Goal: Task Accomplishment & Management: Manage account settings

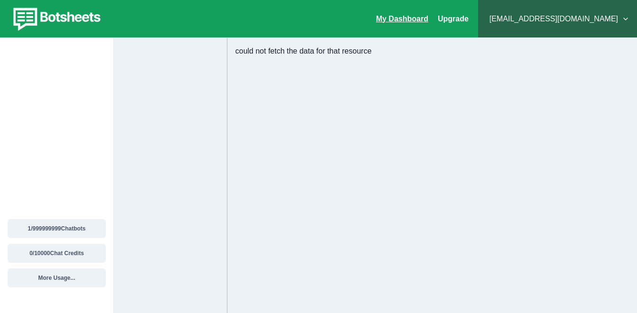
click at [428, 20] on link "My Dashboard" at bounding box center [402, 19] width 52 height 8
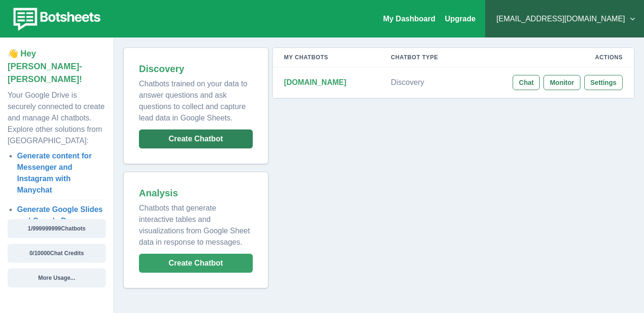
click at [190, 141] on button "Create Chatbot" at bounding box center [196, 138] width 114 height 19
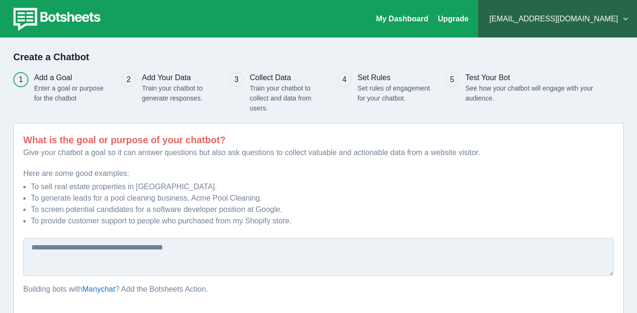
click at [565, 16] on button "[EMAIL_ADDRESS][DOMAIN_NAME]" at bounding box center [558, 18] width 144 height 19
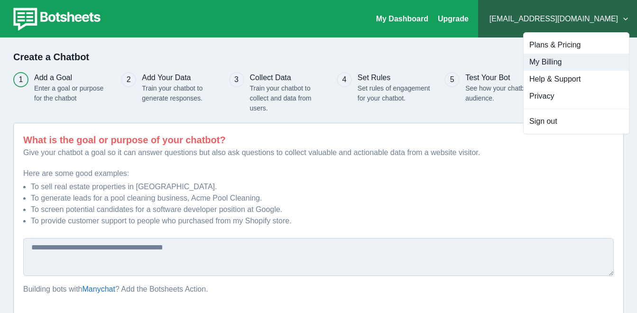
click at [555, 65] on button "My Billing" at bounding box center [575, 62] width 105 height 17
